Goal: Task Accomplishment & Management: Use online tool/utility

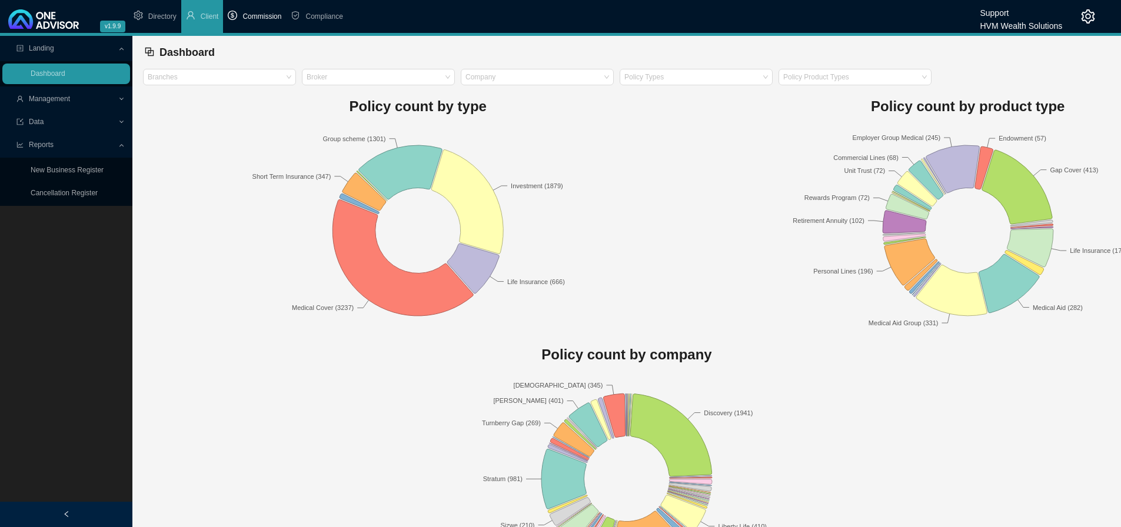
click at [258, 11] on li "Commission" at bounding box center [254, 16] width 63 height 33
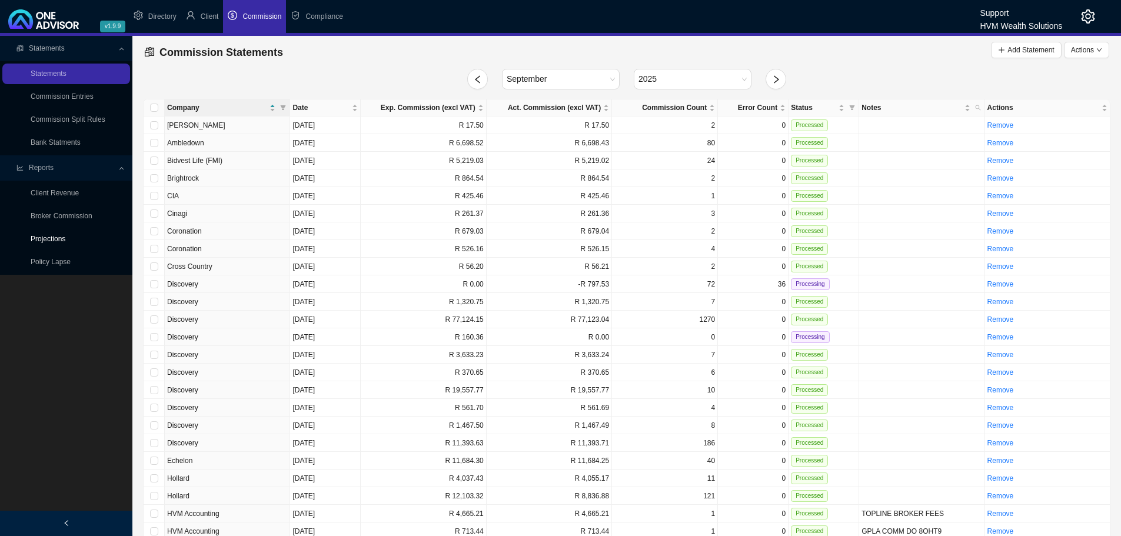
click at [53, 235] on link "Projections" at bounding box center [48, 239] width 35 height 8
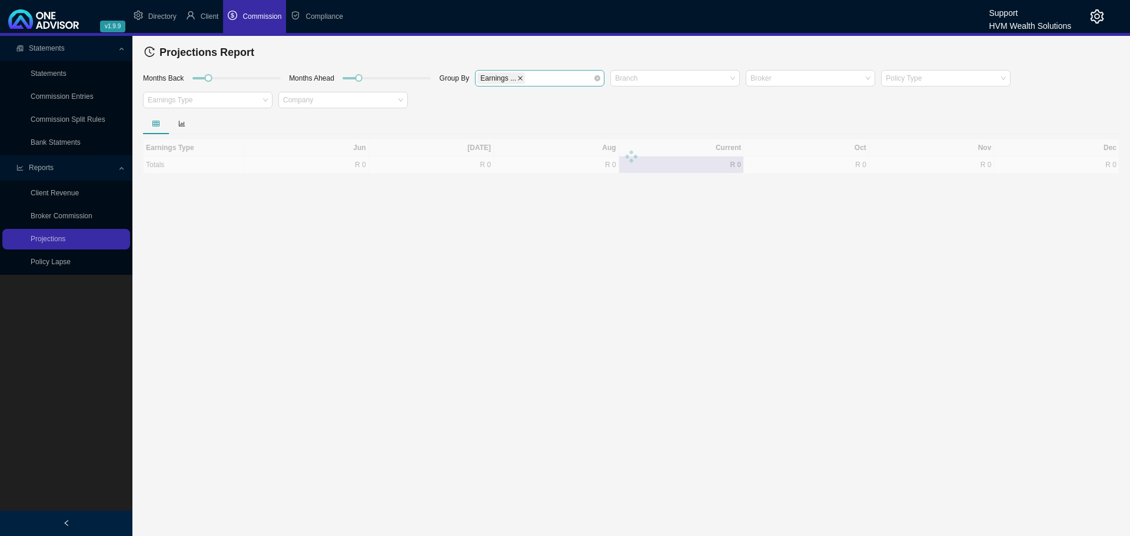
click at [517, 75] on icon "close" at bounding box center [520, 78] width 6 height 6
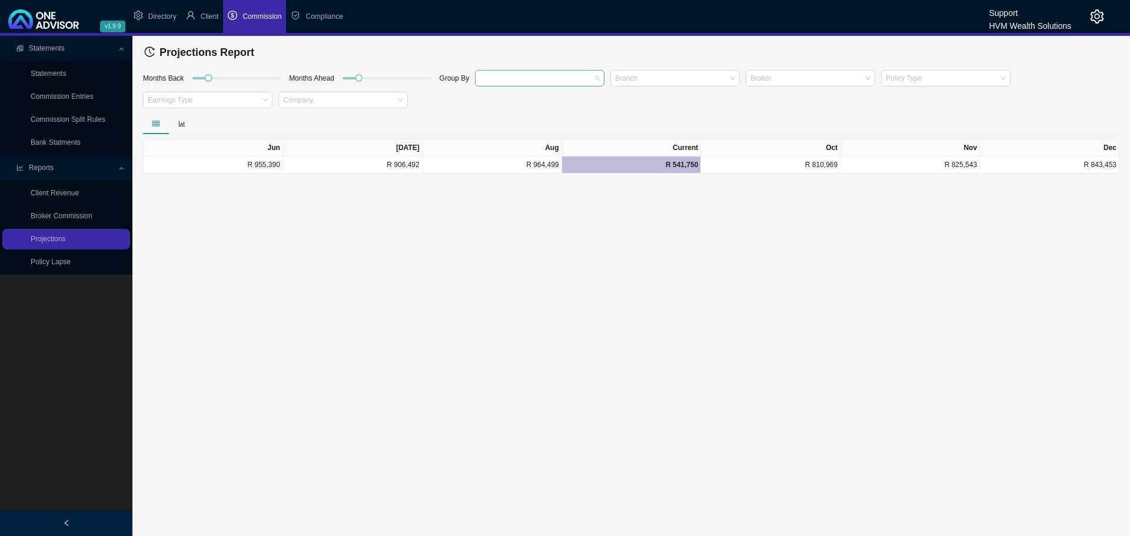
click at [518, 75] on div at bounding box center [534, 78] width 114 height 9
click at [518, 98] on div "Policy Type" at bounding box center [539, 100] width 111 height 12
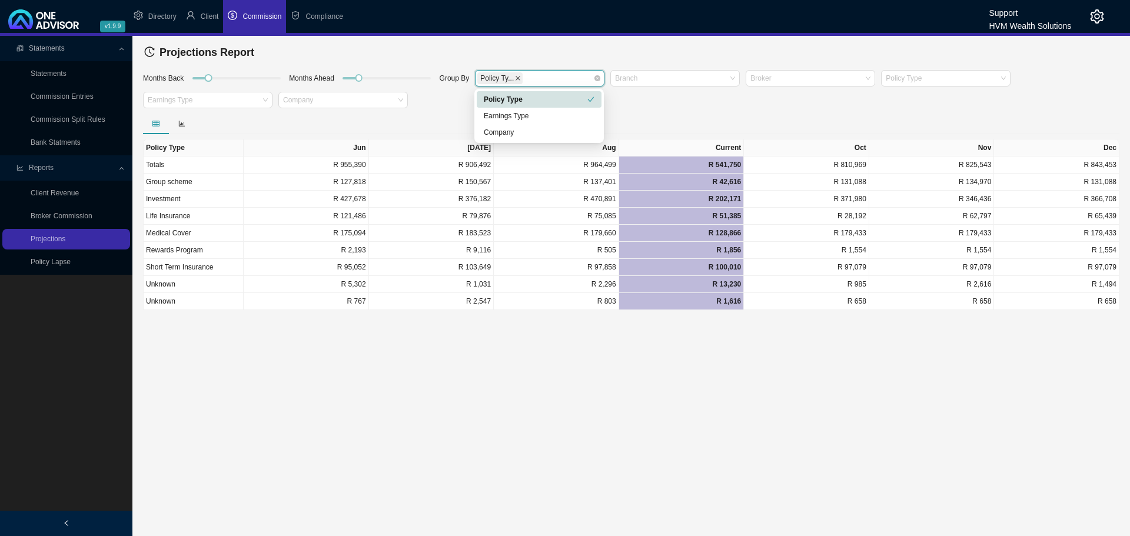
click at [515, 79] on icon "close" at bounding box center [517, 78] width 5 height 5
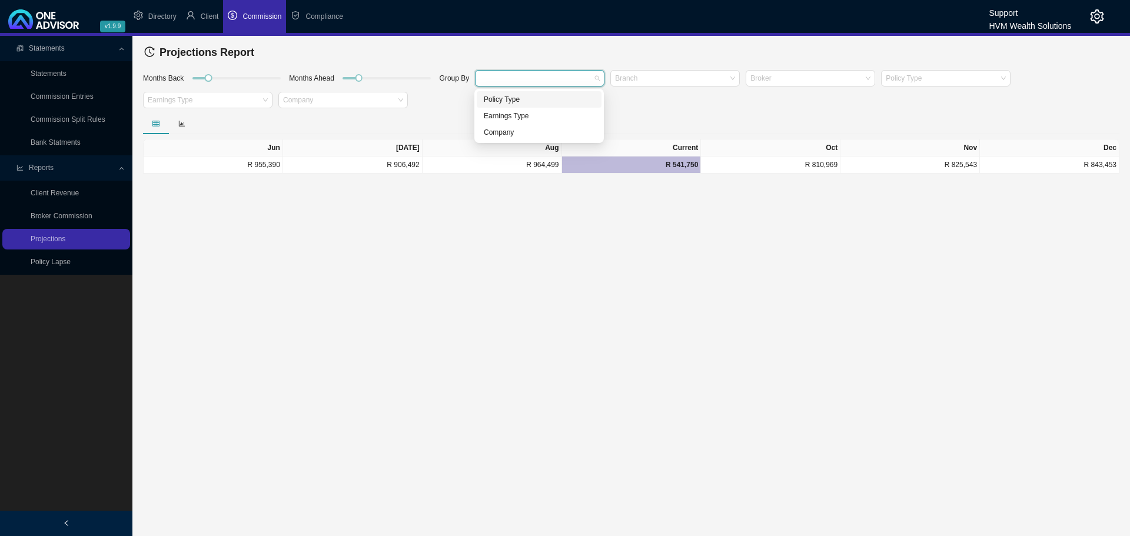
click at [514, 78] on div at bounding box center [534, 78] width 114 height 9
click at [507, 132] on div "Company" at bounding box center [539, 133] width 111 height 12
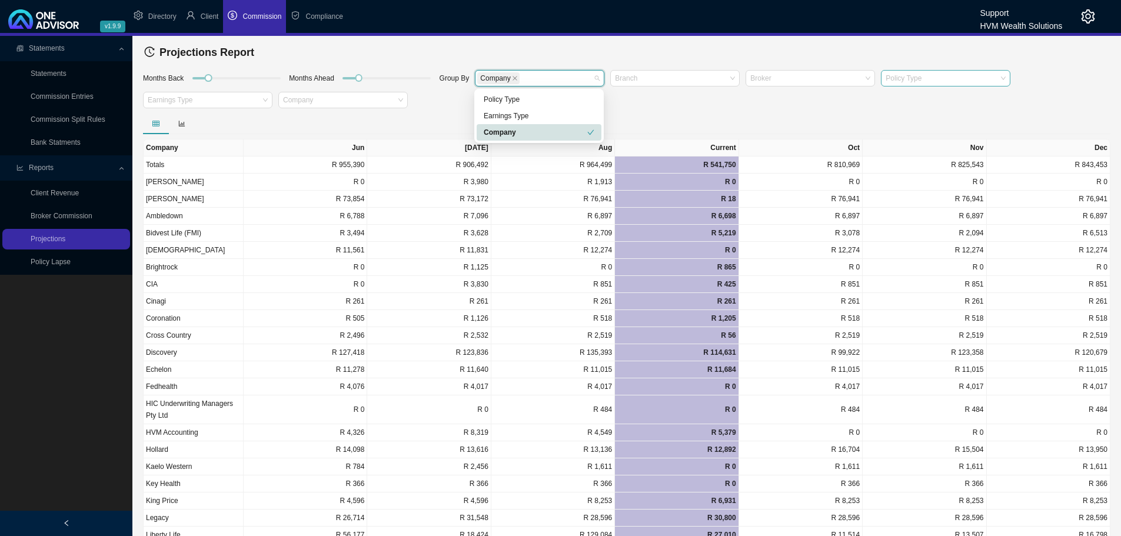
click at [947, 79] on div at bounding box center [940, 78] width 114 height 9
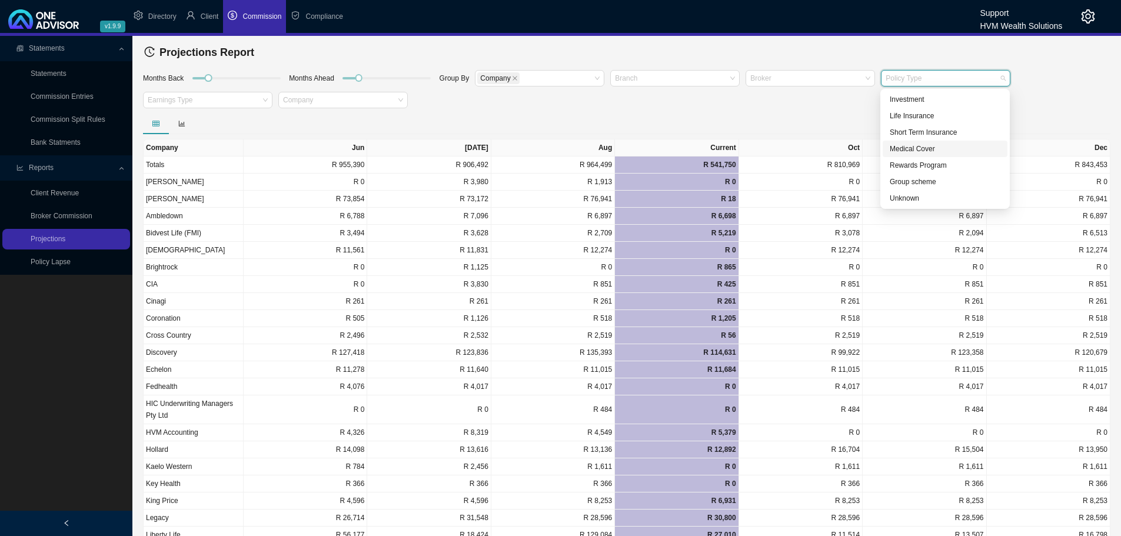
click at [930, 148] on div "Medical Cover" at bounding box center [945, 149] width 111 height 12
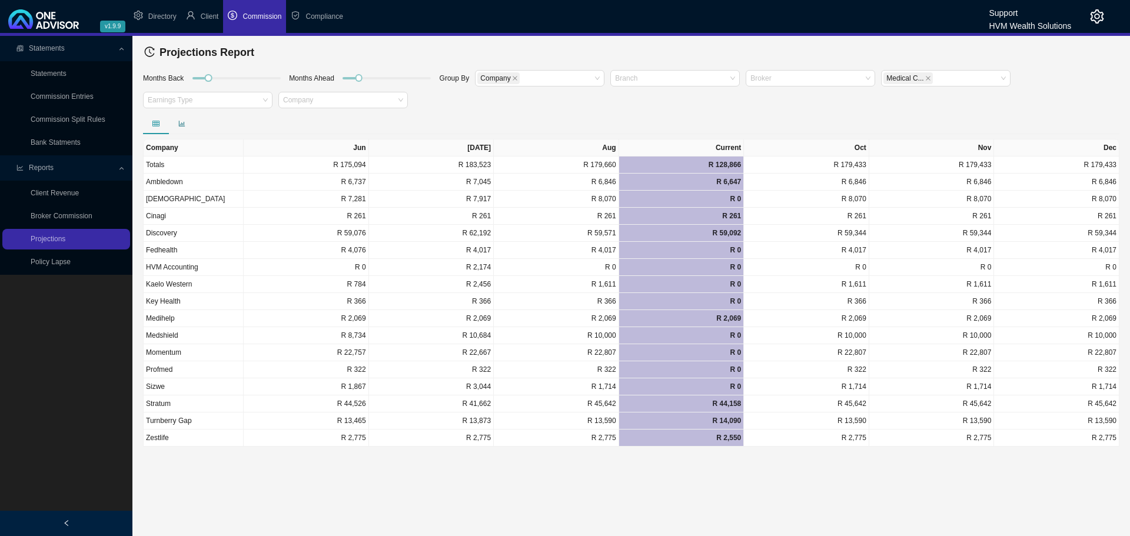
click at [182, 124] on icon "bar-chart" at bounding box center [181, 123] width 7 height 7
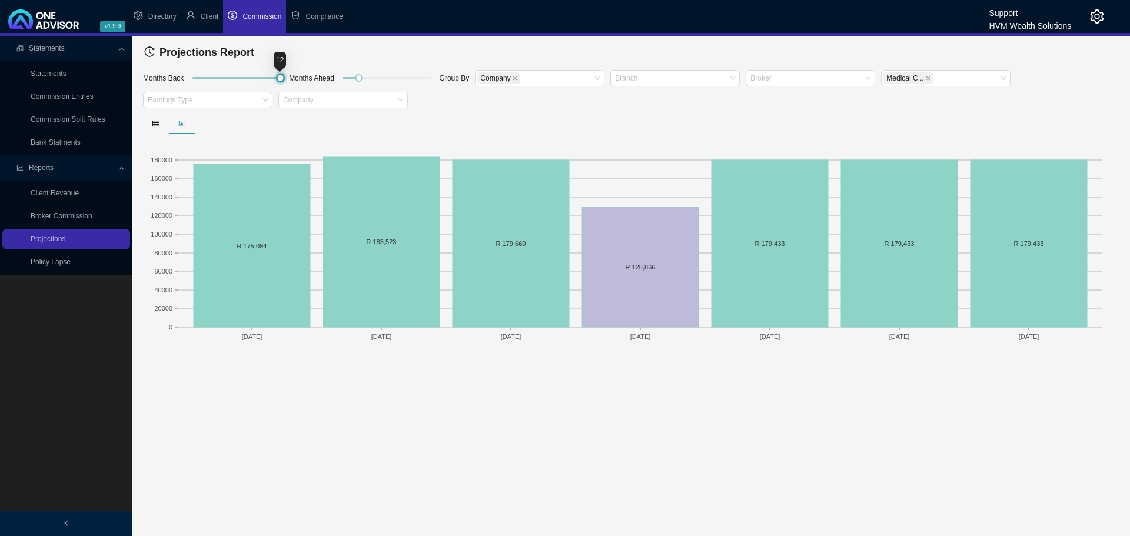
drag, startPoint x: 237, startPoint y: 81, endPoint x: 306, endPoint y: 82, distance: 68.9
click at [306, 82] on div "Months Back Months Ahead Group By Company Branch Broker Medical C... Earnings T…" at bounding box center [631, 91] width 982 height 44
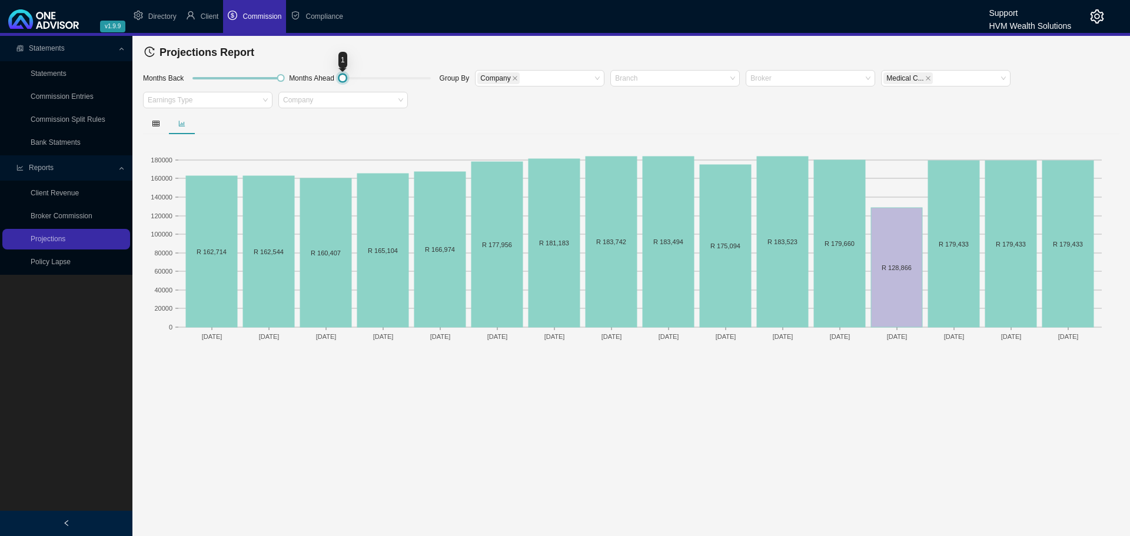
drag, startPoint x: 358, startPoint y: 77, endPoint x: 312, endPoint y: 81, distance: 45.5
click at [312, 81] on div "Months Back Months Ahead Group By Company Branch Broker Medical C... Earnings T…" at bounding box center [631, 91] width 982 height 44
